Goal: Transaction & Acquisition: Purchase product/service

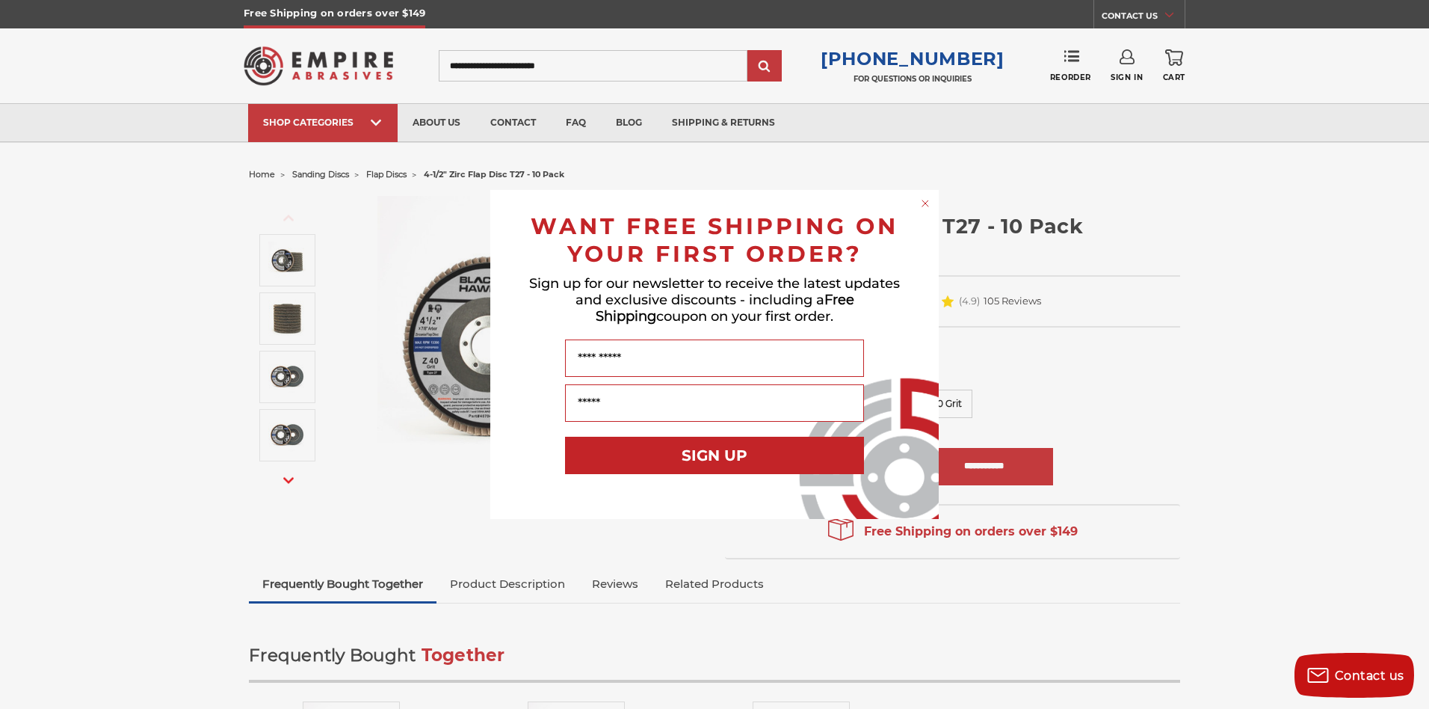
click at [931, 207] on circle "Close dialog" at bounding box center [926, 204] width 14 height 14
